Goal: Task Accomplishment & Management: Use online tool/utility

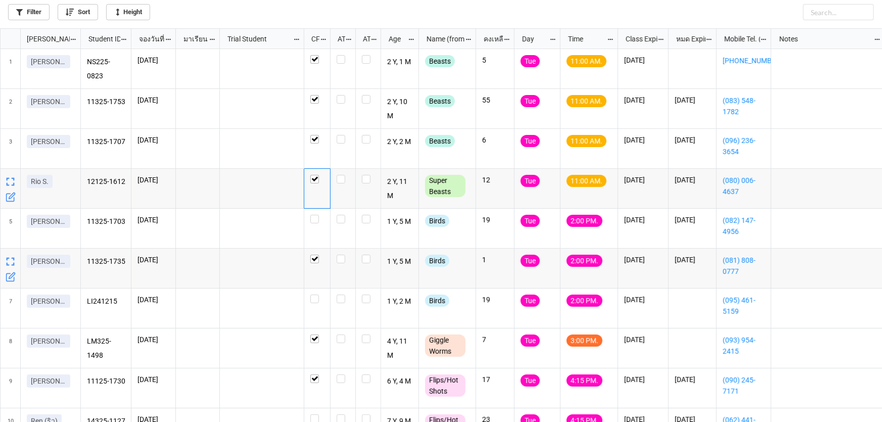
scroll to position [388, 876]
click at [340, 55] on label "grid" at bounding box center [343, 55] width 13 height 0
click at [343, 135] on label "grid" at bounding box center [343, 135] width 13 height 0
click at [339, 175] on label "grid" at bounding box center [343, 175] width 13 height 0
checkbox input "true"
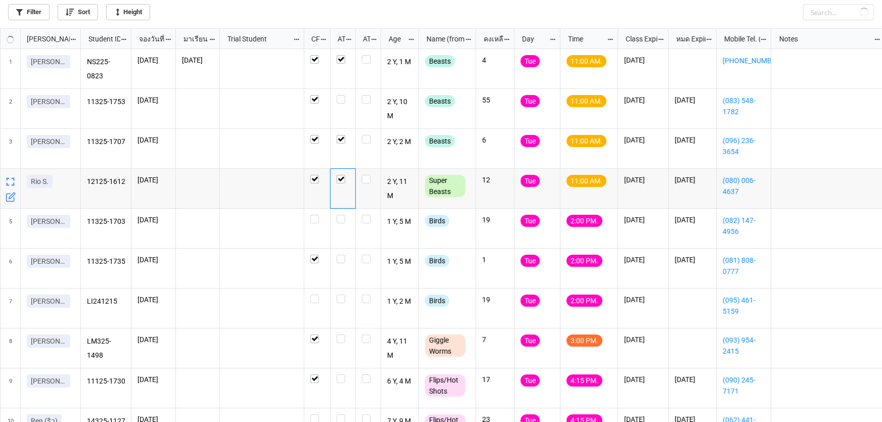
checkbox input "true"
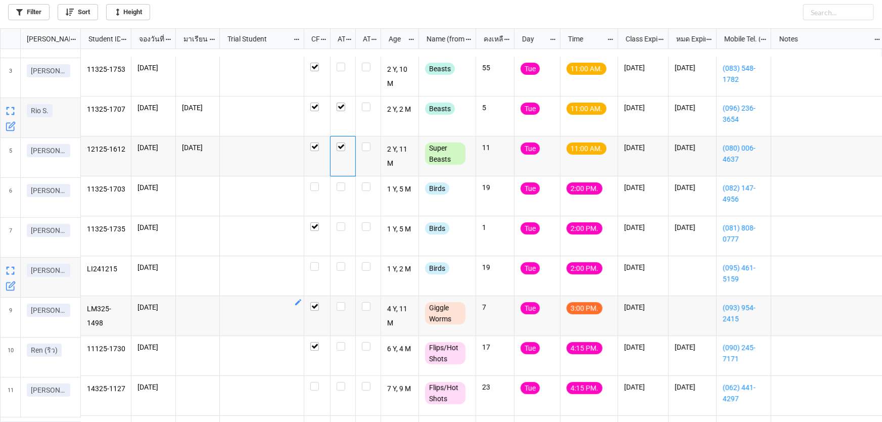
scroll to position [0, 0]
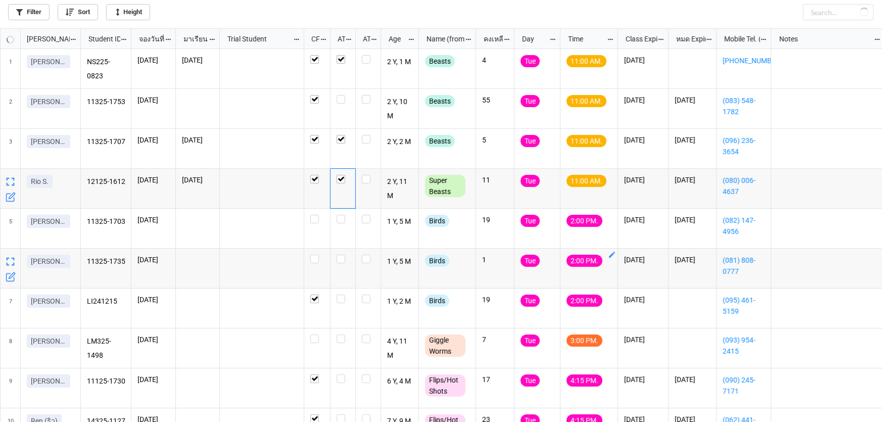
checkbox input "false"
checkbox input "true"
checkbox input "false"
checkbox input "true"
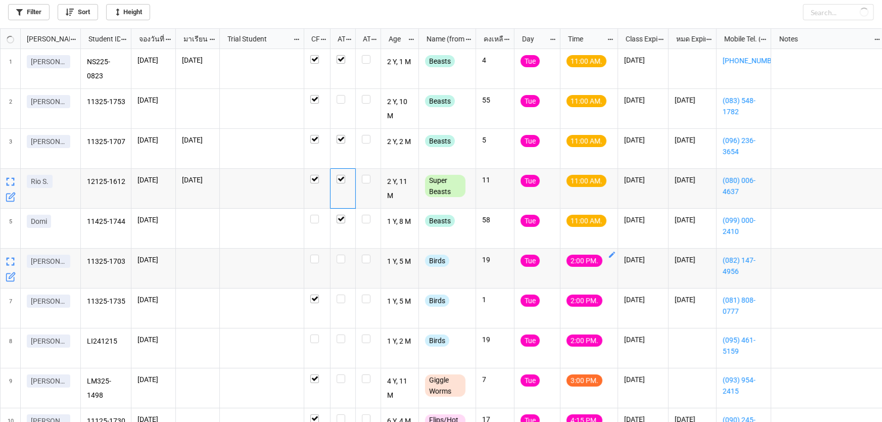
checkbox input "true"
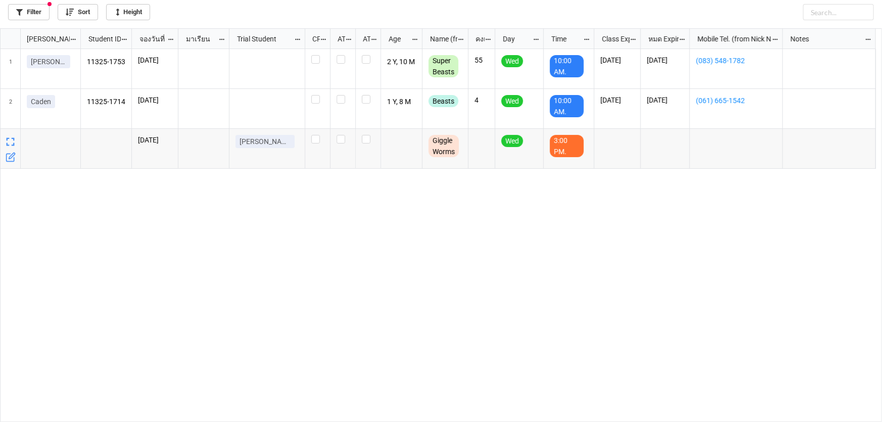
scroll to position [388, 876]
checkbox input "true"
checkbox input "false"
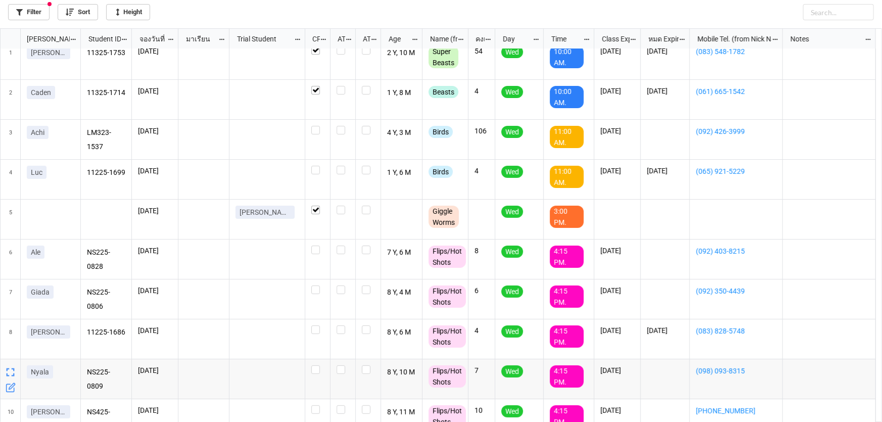
scroll to position [0, 0]
